Goal: Task Accomplishment & Management: Use online tool/utility

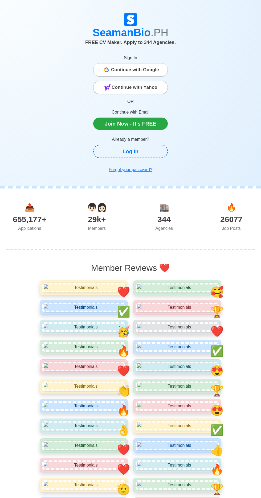
click at [108, 70] on icon at bounding box center [108, 71] width 2 height 2
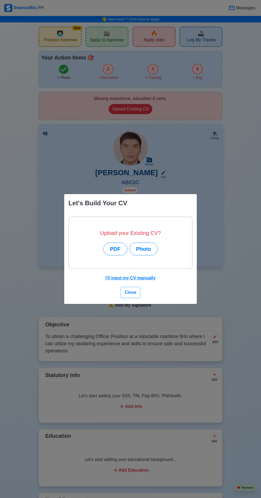
click at [136, 294] on span "Close" at bounding box center [131, 292] width 12 height 5
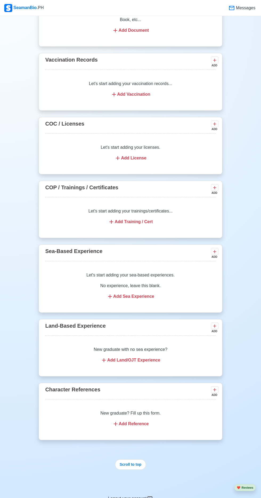
scroll to position [544, 0]
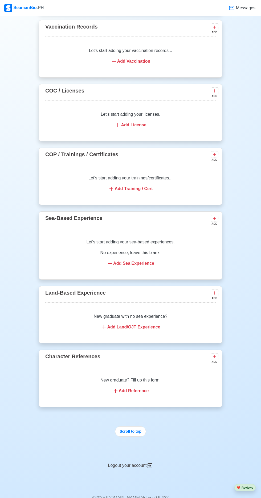
click at [215, 292] on icon at bounding box center [214, 293] width 3 height 3
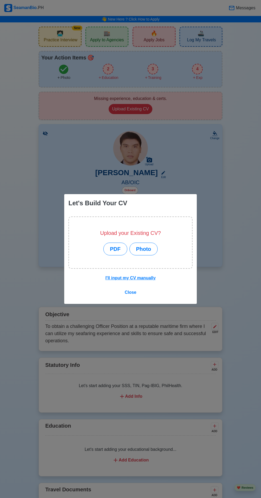
click at [258, 224] on div "Let's Build Your CV Upload your Existing CV? PDF Photo I'll input my CV manuall…" at bounding box center [130, 249] width 261 height 498
click at [137, 294] on button "Close" at bounding box center [130, 293] width 19 height 10
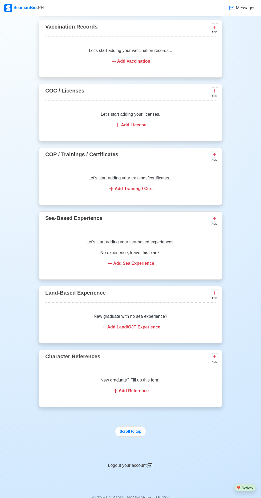
scroll to position [544, 0]
